Goal: Information Seeking & Learning: Check status

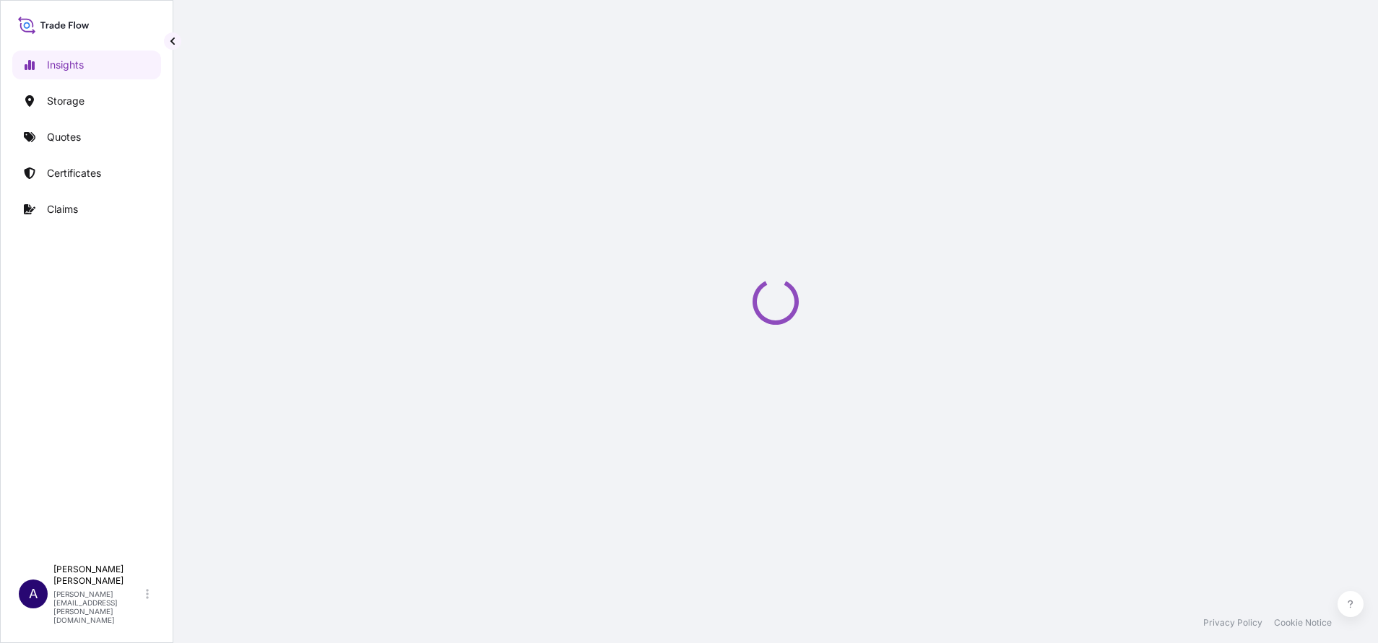
select select "2025"
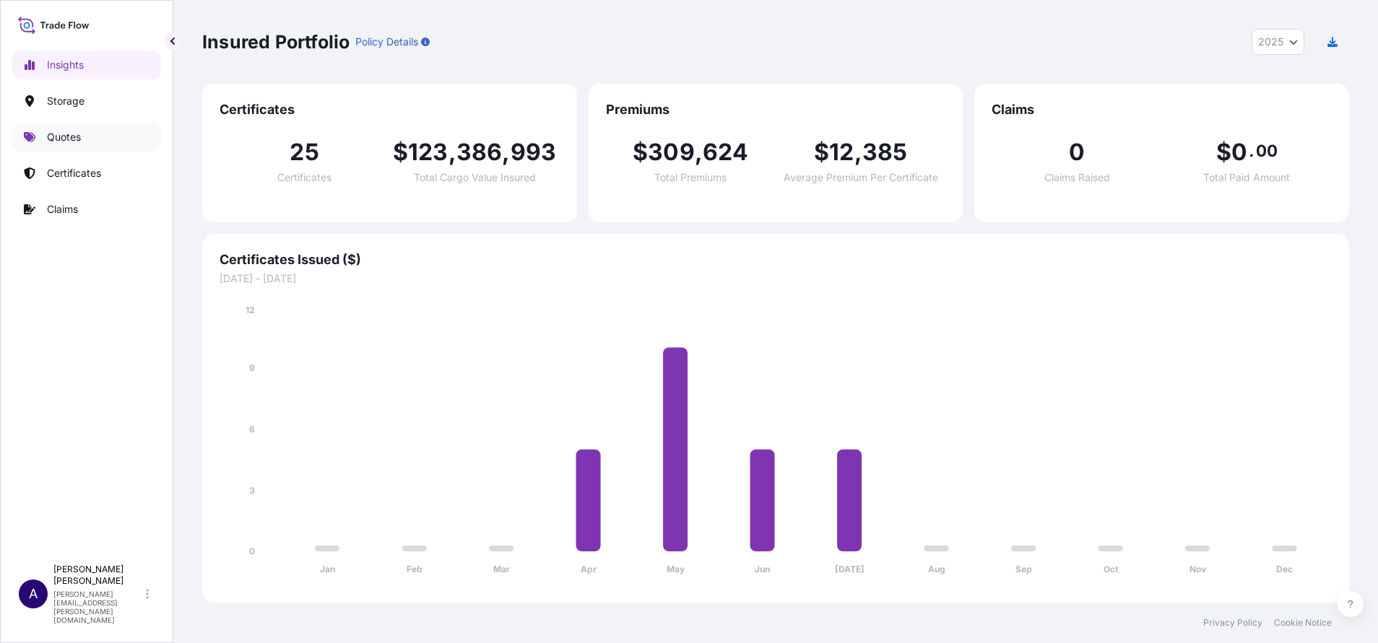
click at [56, 134] on p "Quotes" at bounding box center [64, 137] width 34 height 14
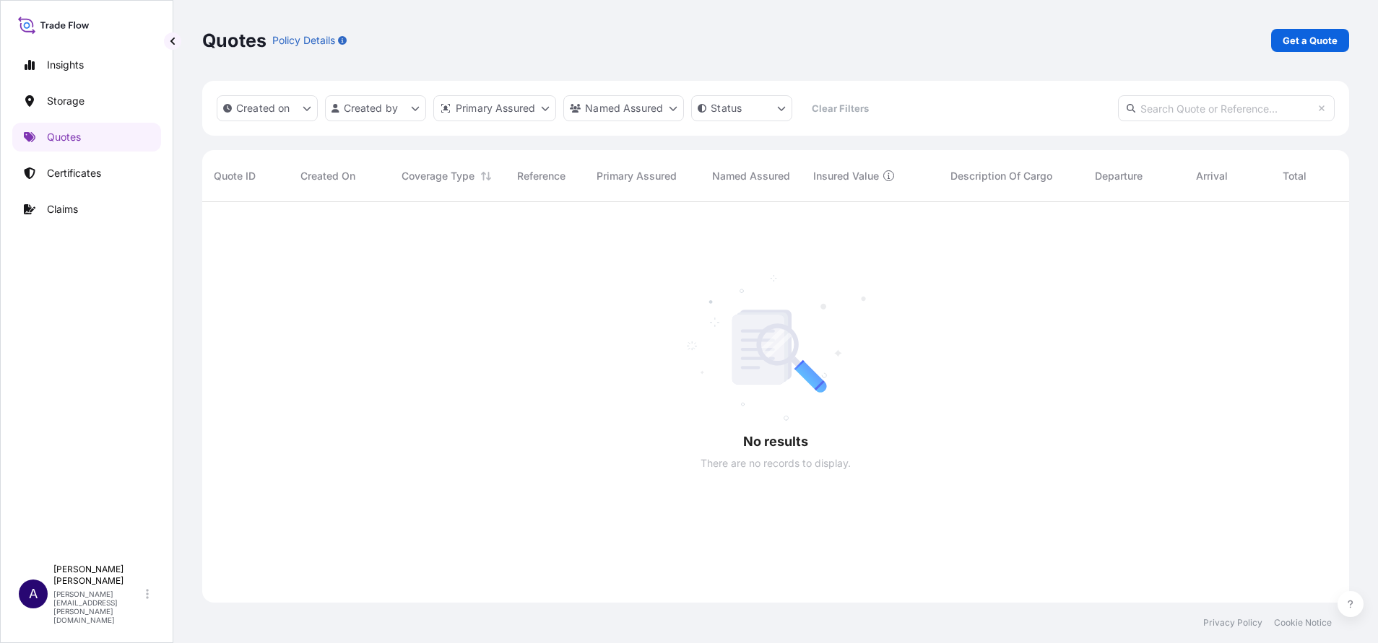
scroll to position [436, 1130]
click at [1222, 113] on input "text" at bounding box center [1226, 108] width 217 height 26
type input "61749"
click at [95, 173] on p "Certificates" at bounding box center [74, 173] width 54 height 14
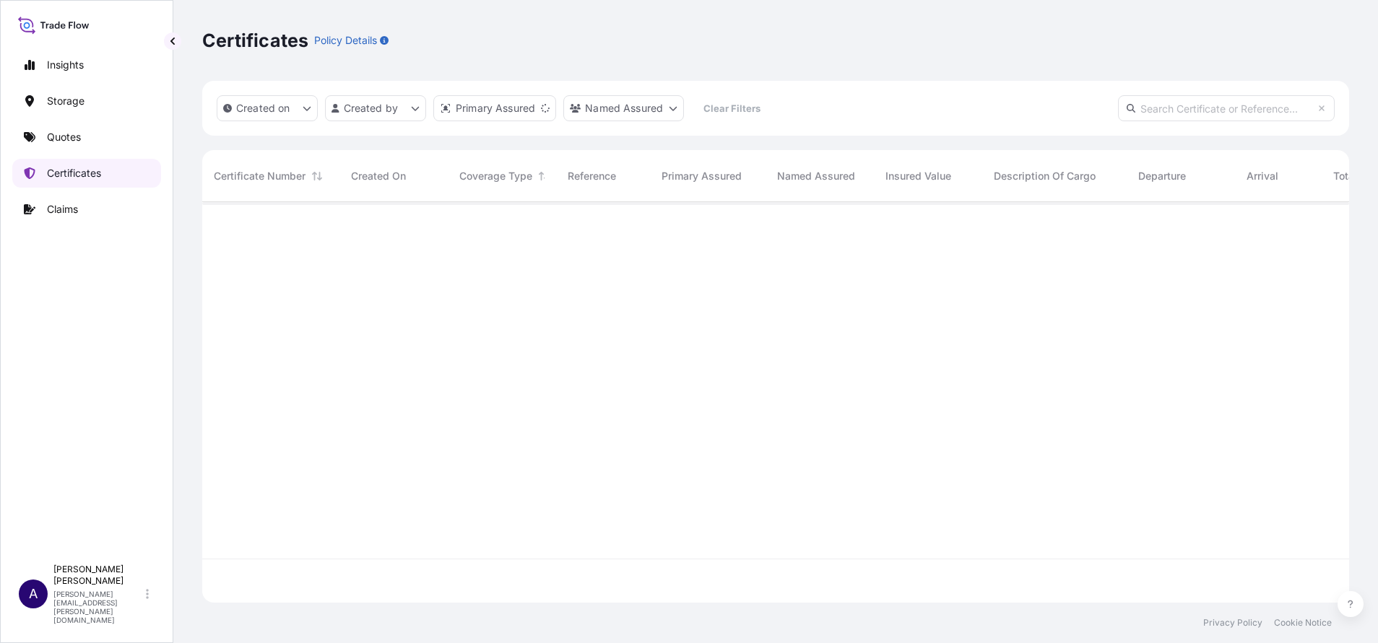
scroll to position [392, 1130]
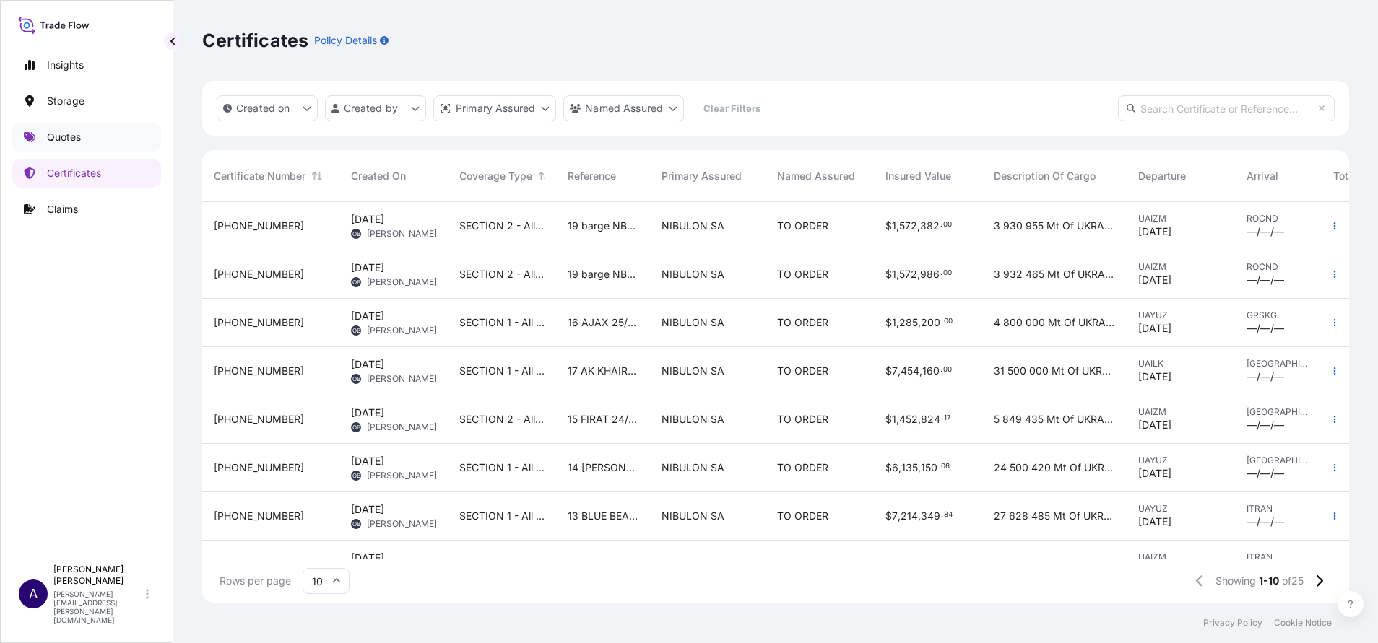
click at [62, 134] on p "Quotes" at bounding box center [64, 137] width 34 height 14
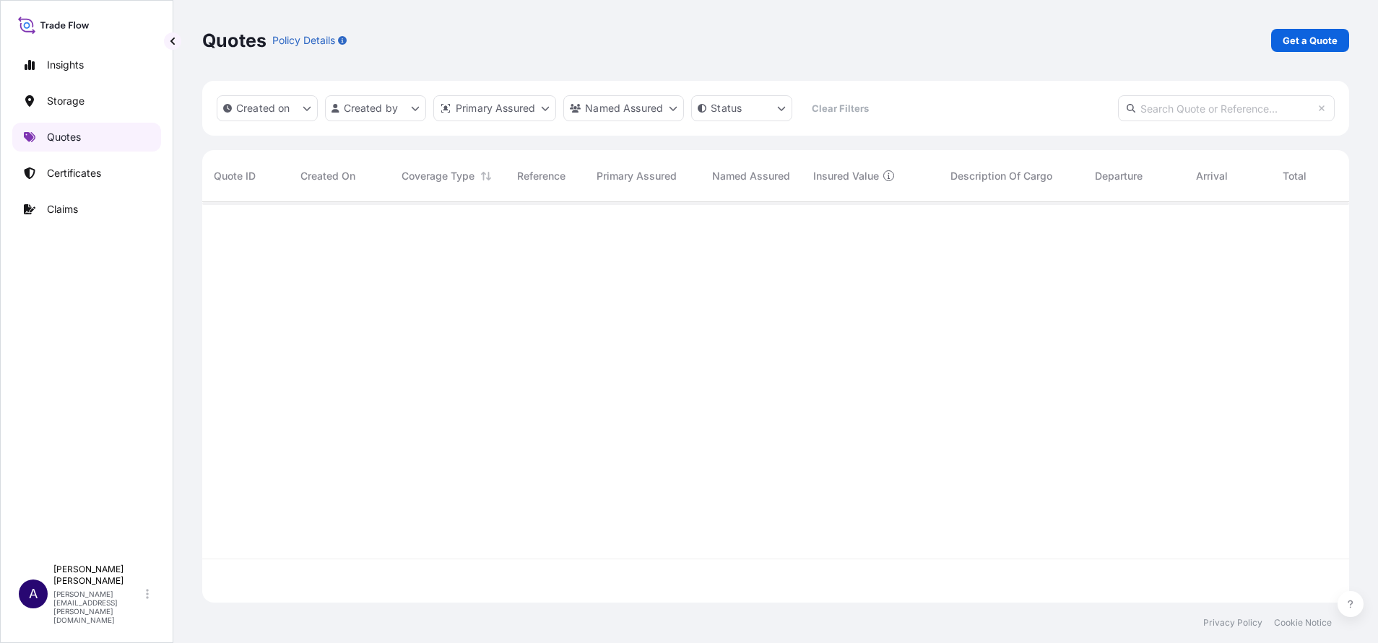
scroll to position [436, 1130]
click at [87, 171] on p "Certificates" at bounding box center [74, 173] width 54 height 14
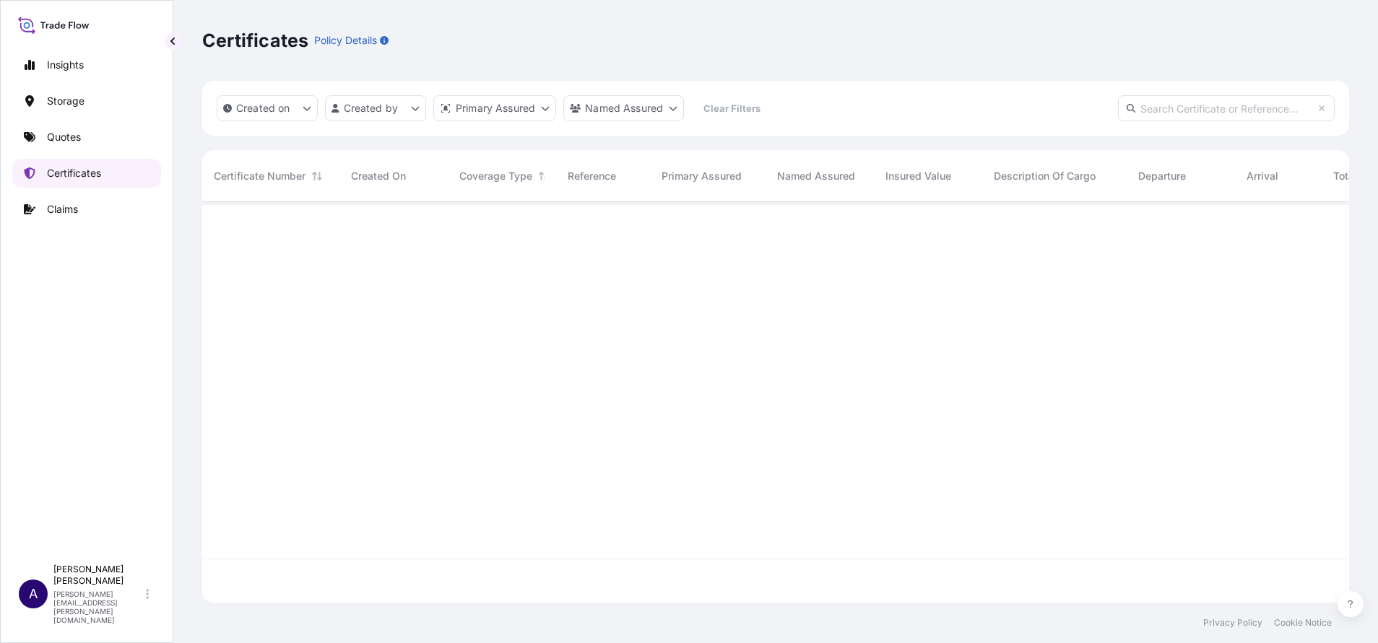
scroll to position [392, 1130]
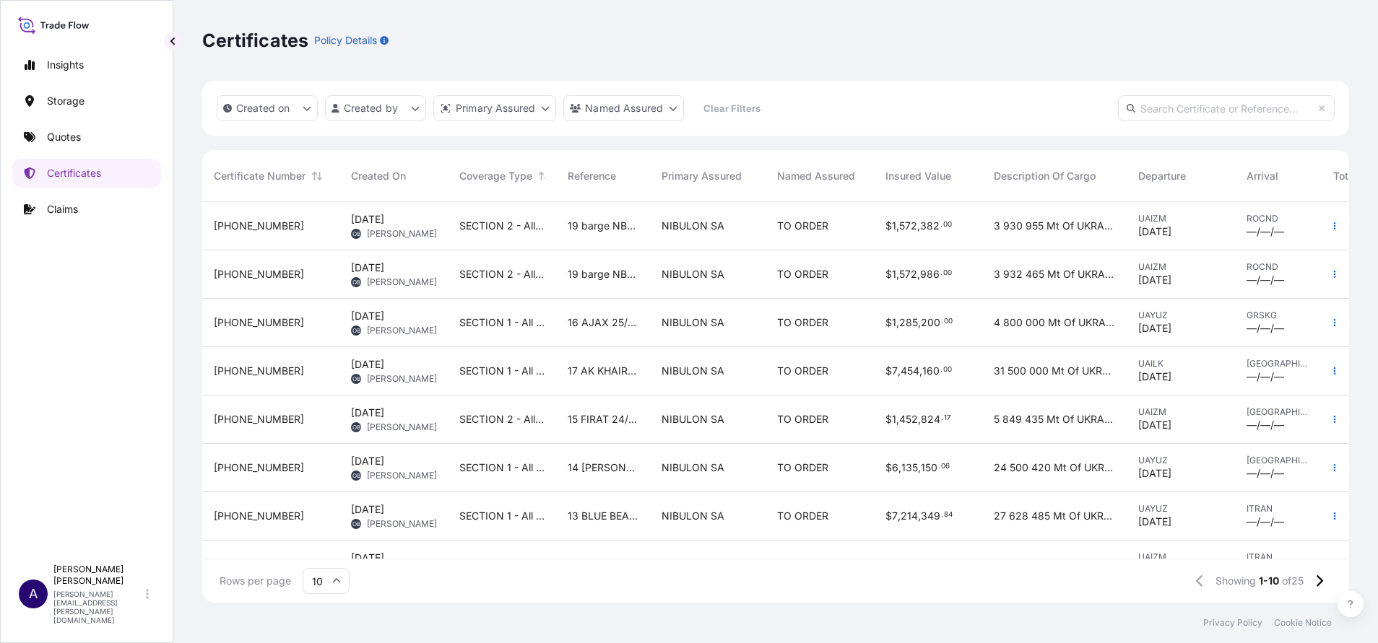
click at [240, 277] on span "[PHONE_NUMBER]" at bounding box center [259, 274] width 90 height 14
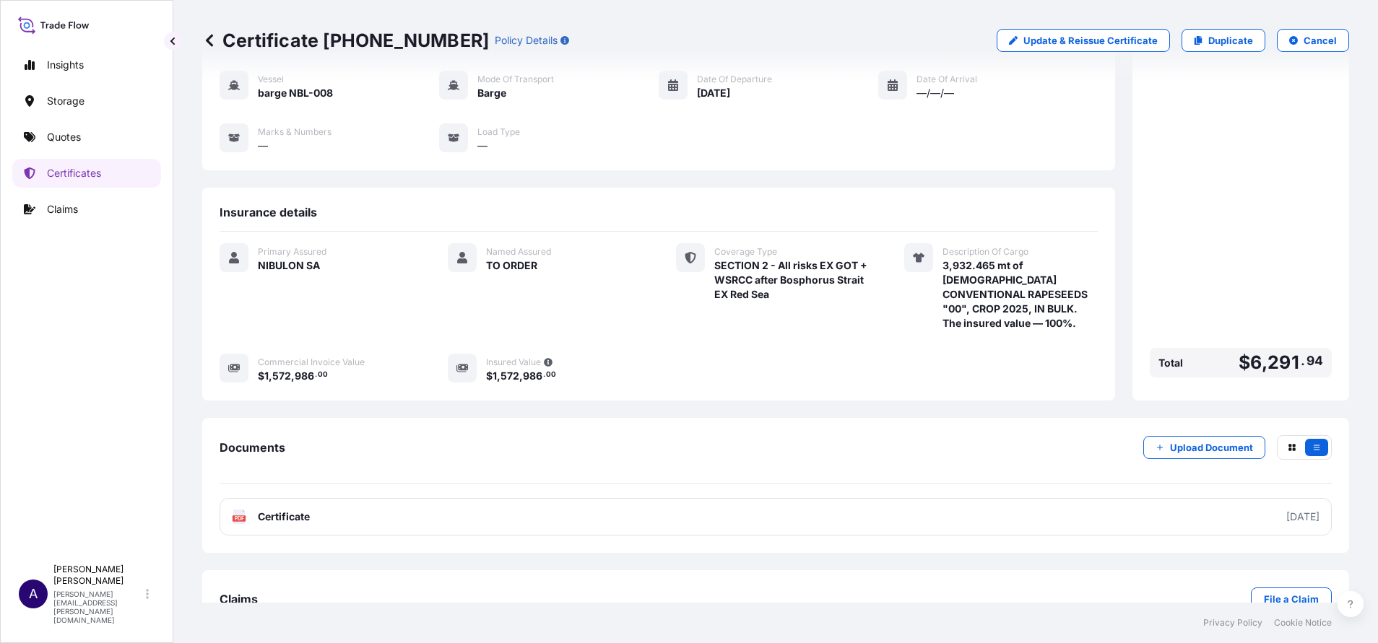
scroll to position [144, 0]
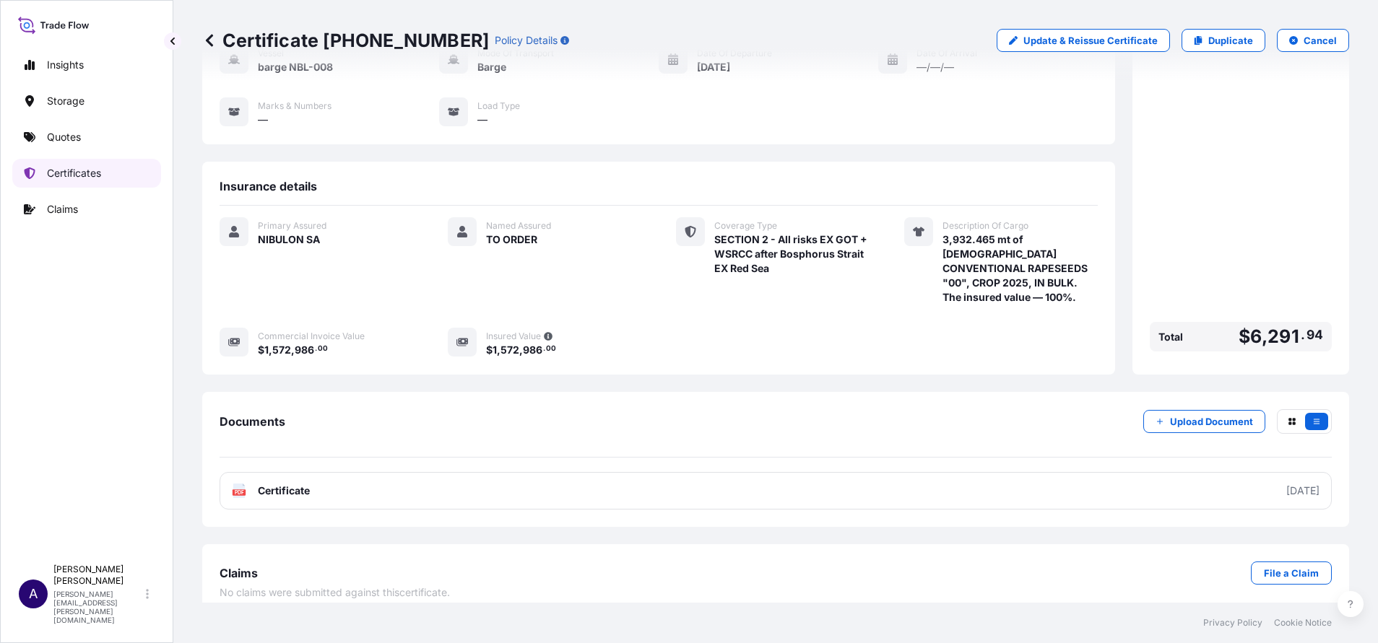
click at [61, 179] on p "Certificates" at bounding box center [74, 173] width 54 height 14
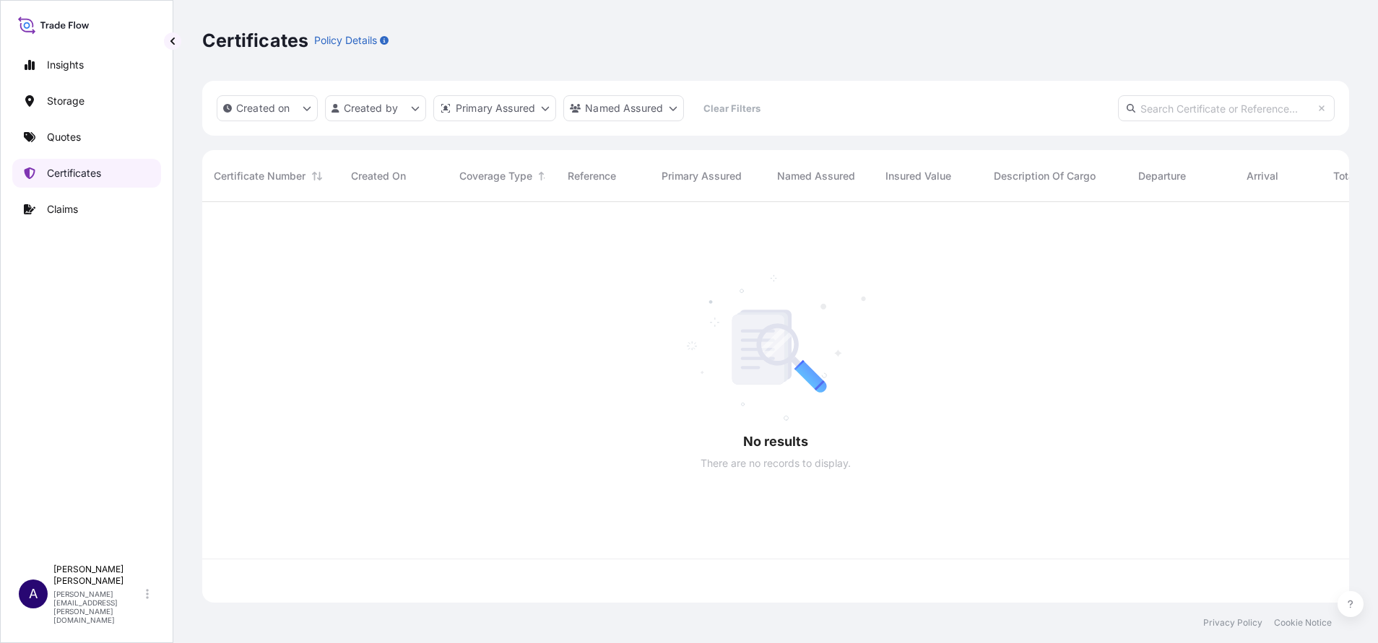
scroll to position [392, 1130]
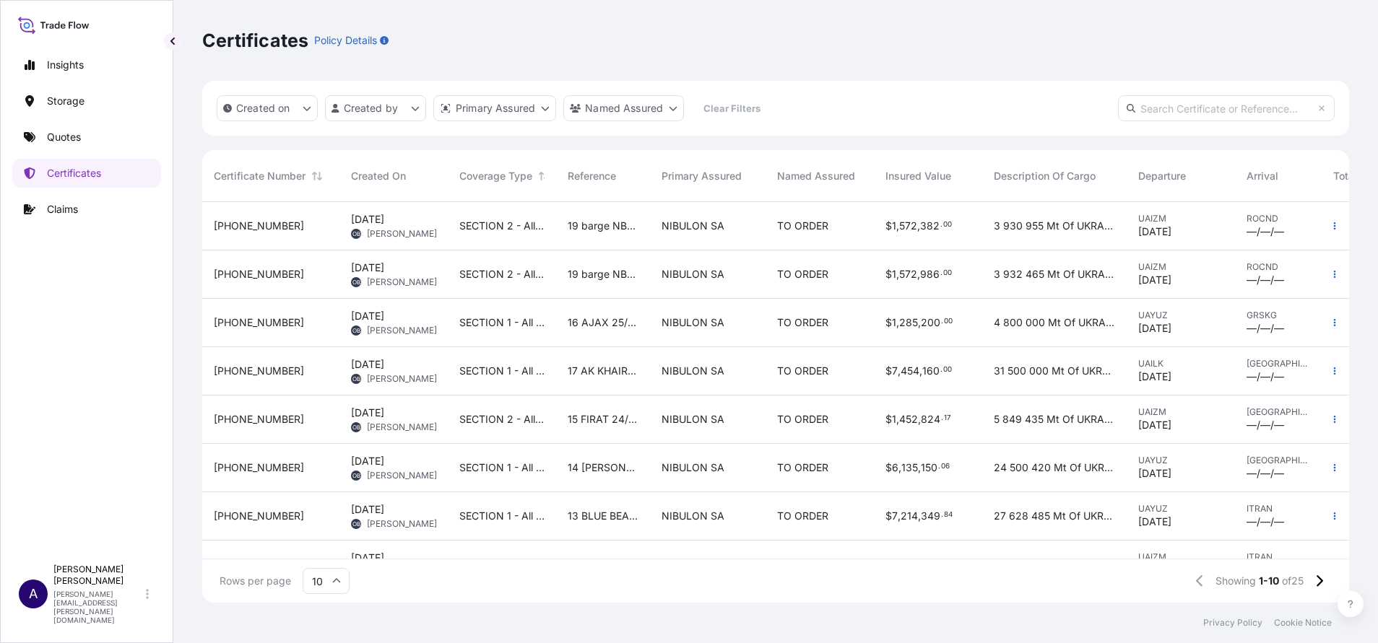
click at [240, 271] on span "[PHONE_NUMBER]" at bounding box center [259, 274] width 90 height 14
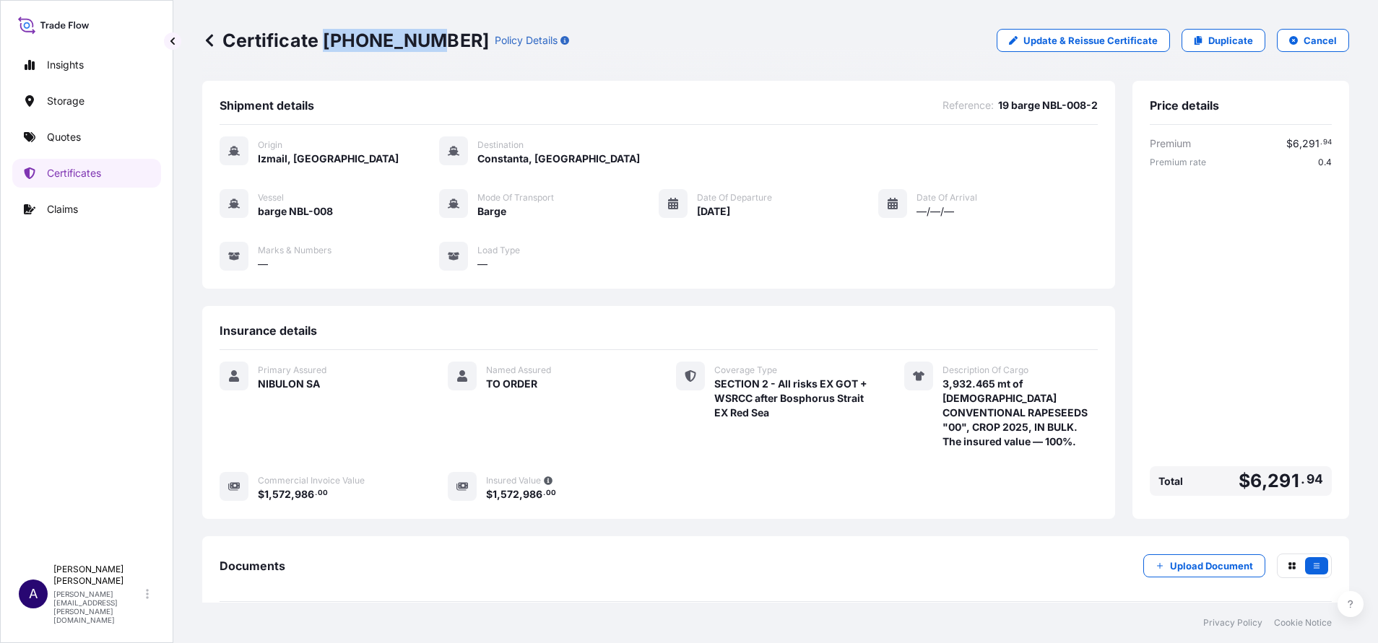
drag, startPoint x: 422, startPoint y: 40, endPoint x: 327, endPoint y: 36, distance: 95.4
click at [327, 36] on p "Certificate [PHONE_NUMBER]" at bounding box center [345, 40] width 287 height 23
copy p "[PHONE_NUMBER]"
click at [426, 50] on div "Certificate 31538-25-1 Policy Details" at bounding box center [385, 40] width 367 height 23
drag, startPoint x: 424, startPoint y: 38, endPoint x: 325, endPoint y: 34, distance: 99.0
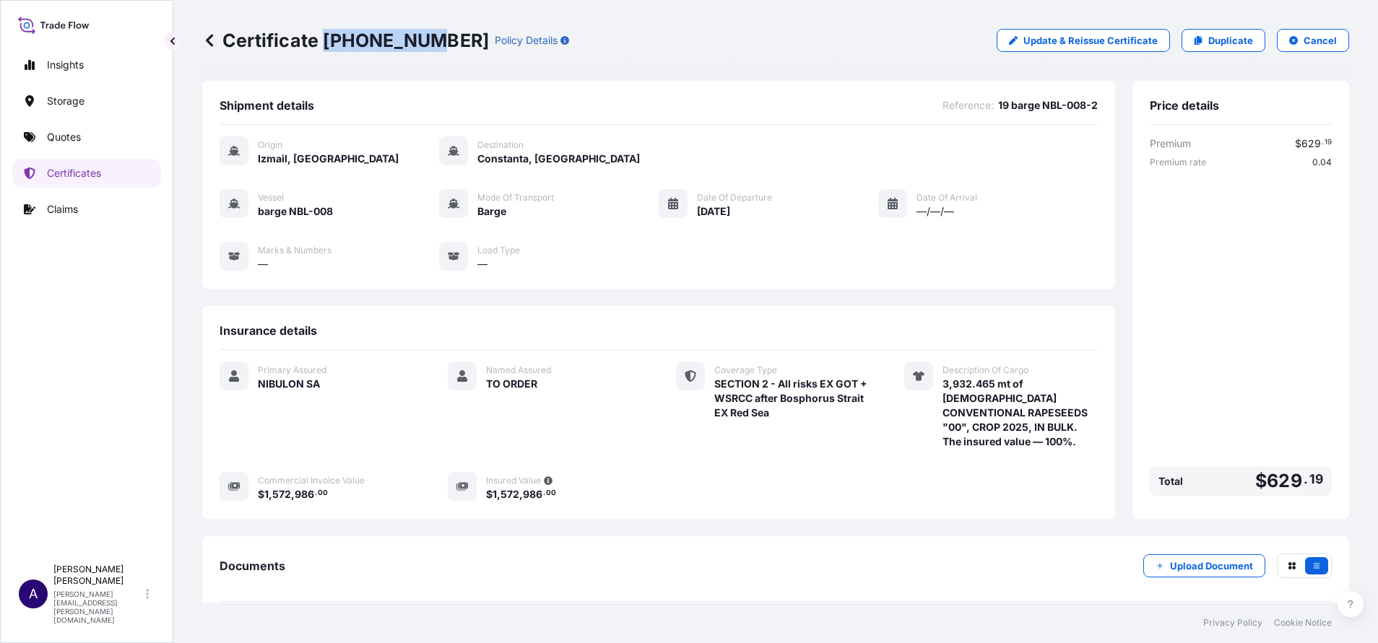
click at [325, 34] on p "Certificate [PHONE_NUMBER]" at bounding box center [345, 40] width 287 height 23
copy p "[PHONE_NUMBER]"
click at [79, 175] on p "Certificates" at bounding box center [74, 173] width 54 height 14
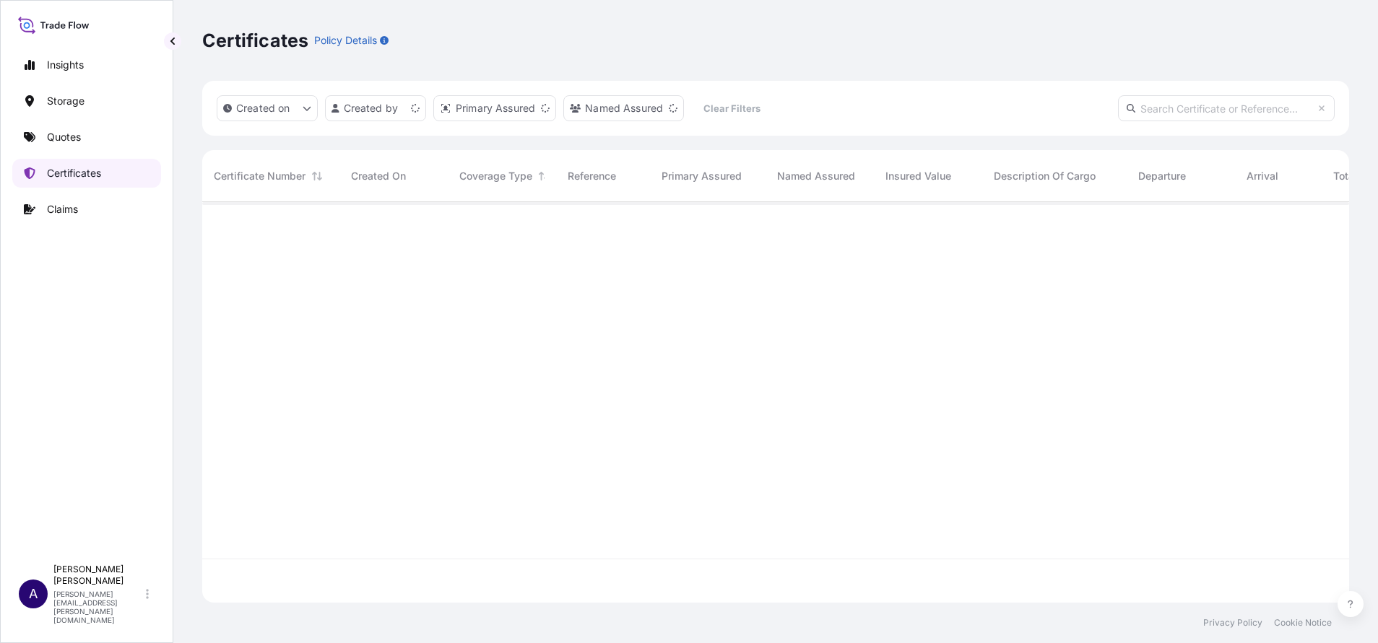
scroll to position [392, 1130]
